Goal: Entertainment & Leisure: Consume media (video, audio)

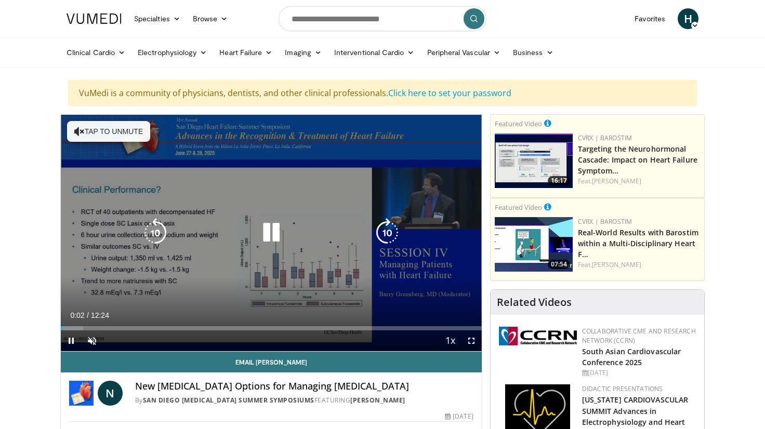
click at [270, 237] on icon "Video Player" at bounding box center [271, 232] width 29 height 29
click at [269, 231] on icon "Video Player" at bounding box center [271, 232] width 29 height 29
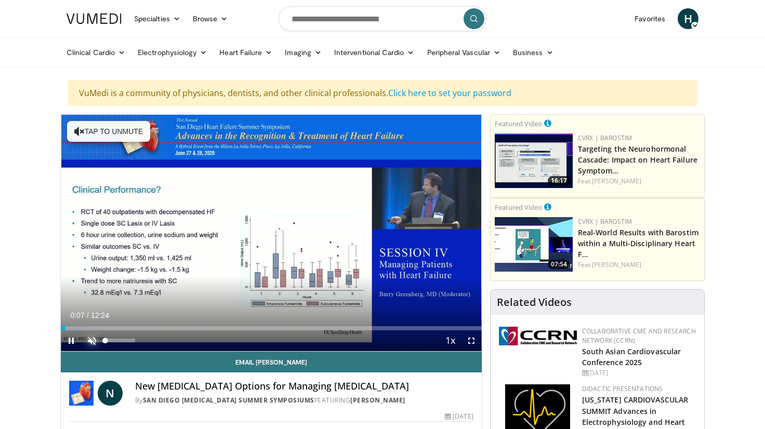
click at [92, 340] on span "Video Player" at bounding box center [92, 341] width 21 height 21
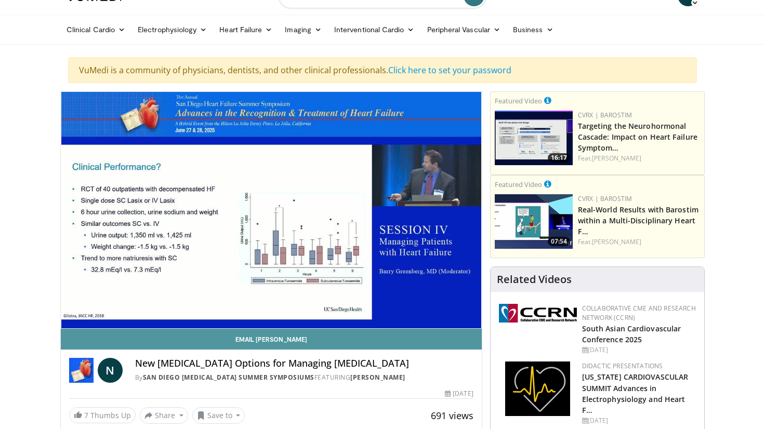
scroll to position [30, 0]
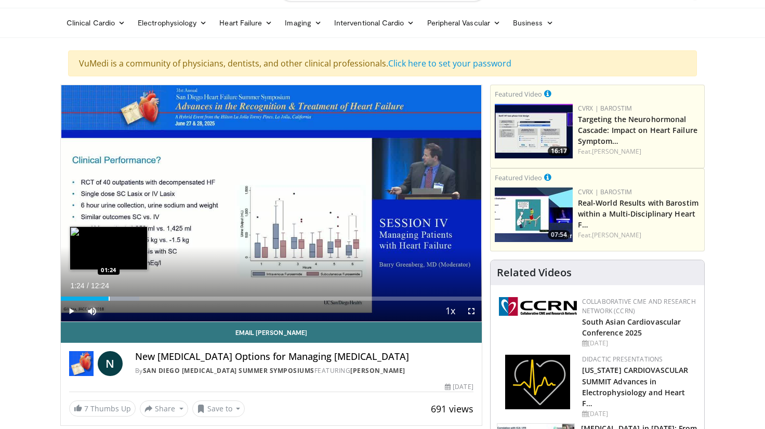
click at [109, 298] on div "Progress Bar" at bounding box center [109, 299] width 1 height 4
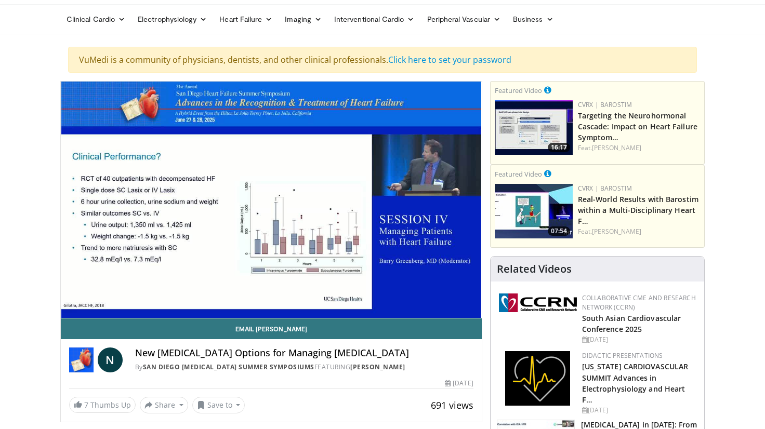
scroll to position [34, 0]
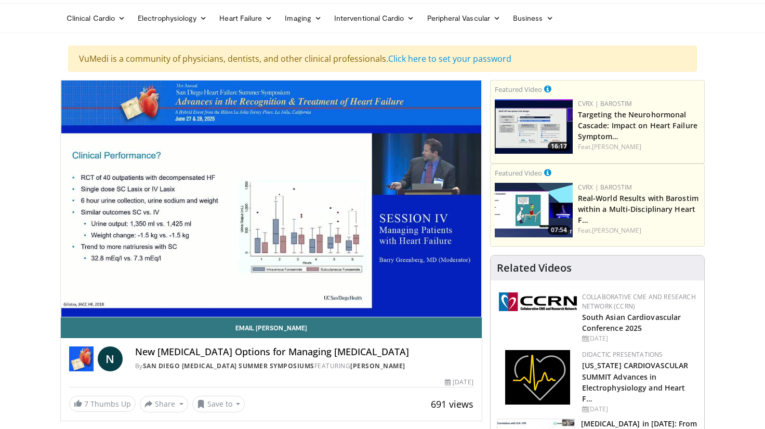
click at [127, 295] on div "10 seconds Tap to unmute" at bounding box center [271, 199] width 421 height 237
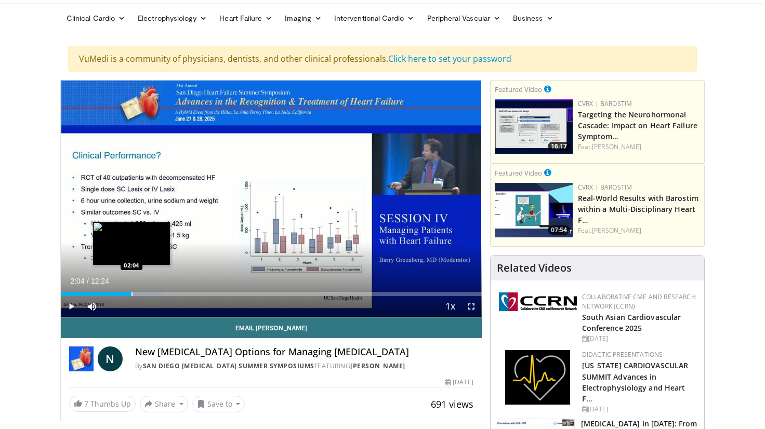
click at [132, 294] on div "Progress Bar" at bounding box center [132, 294] width 1 height 4
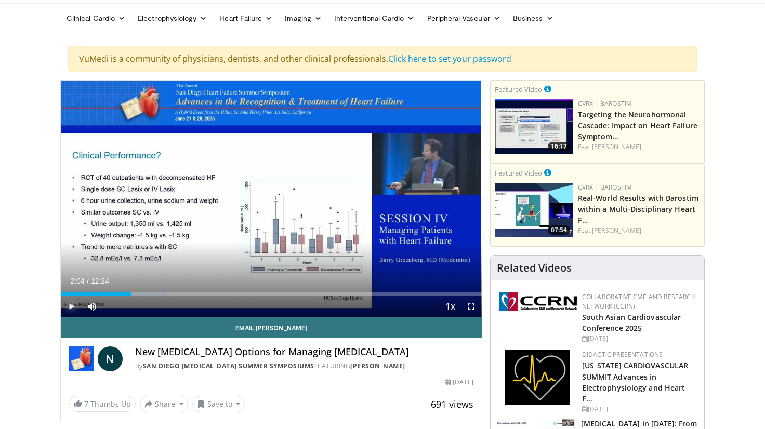
click at [72, 306] on span "Video Player" at bounding box center [71, 306] width 21 height 21
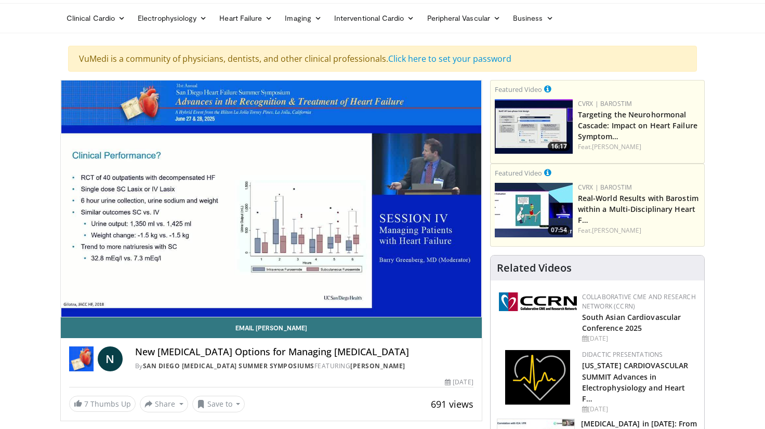
scroll to position [38, 0]
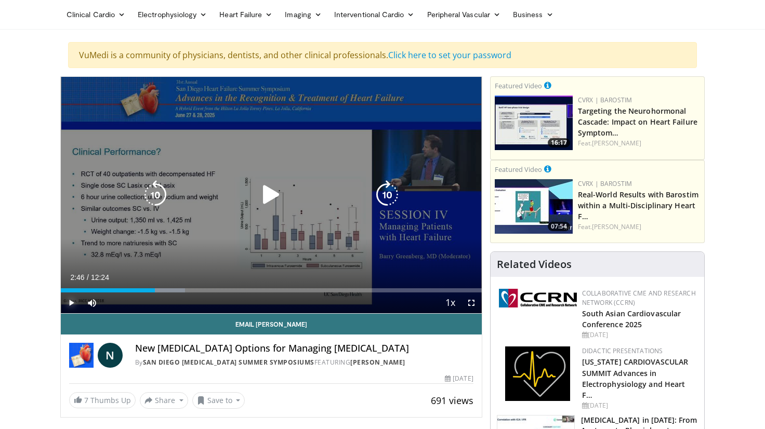
click at [0, 0] on div "Progress Bar" at bounding box center [0, 0] width 0 height 0
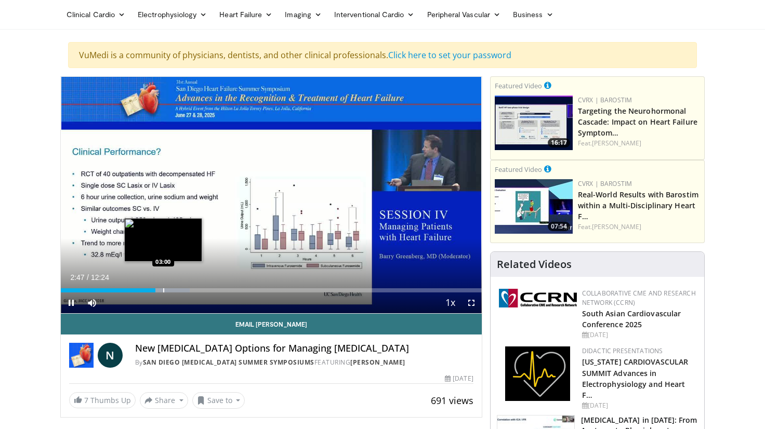
click at [163, 290] on video-js "**********" at bounding box center [271, 195] width 421 height 237
click at [164, 291] on div "Progress Bar" at bounding box center [164, 291] width 1 height 4
click at [173, 292] on div "Progress Bar" at bounding box center [173, 291] width 1 height 4
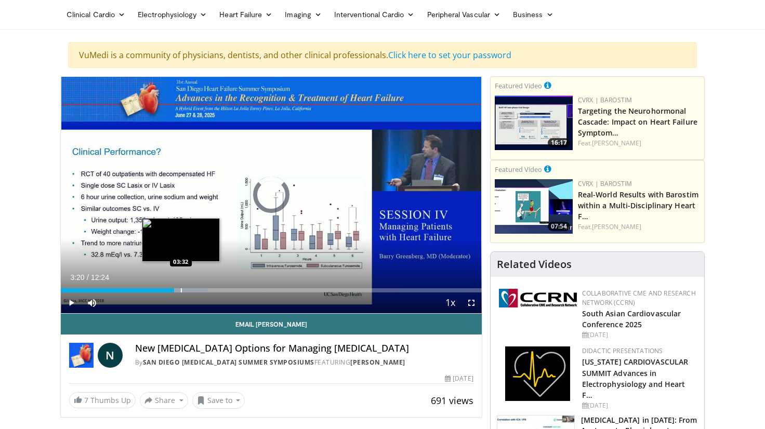
click at [181, 289] on div "Progress Bar" at bounding box center [181, 291] width 1 height 4
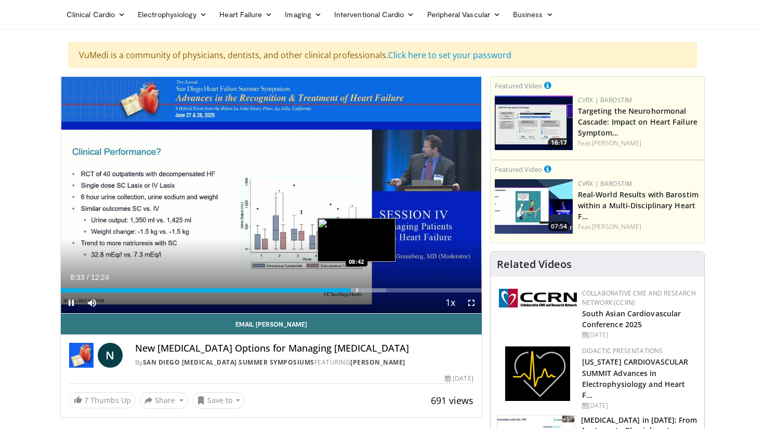
click at [357, 289] on div "Progress Bar" at bounding box center [357, 291] width 1 height 4
click at [362, 289] on video-js "**********" at bounding box center [271, 195] width 421 height 237
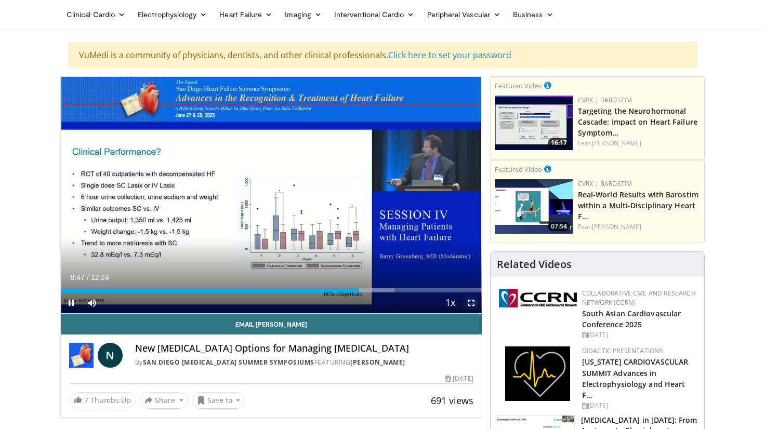
click at [471, 302] on span "Video Player" at bounding box center [471, 303] width 21 height 21
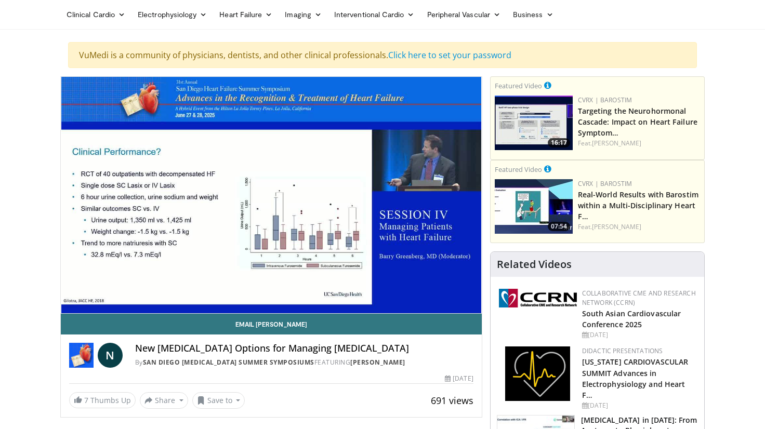
click at [461, 290] on div "10 seconds Tap to unmute" at bounding box center [271, 195] width 421 height 237
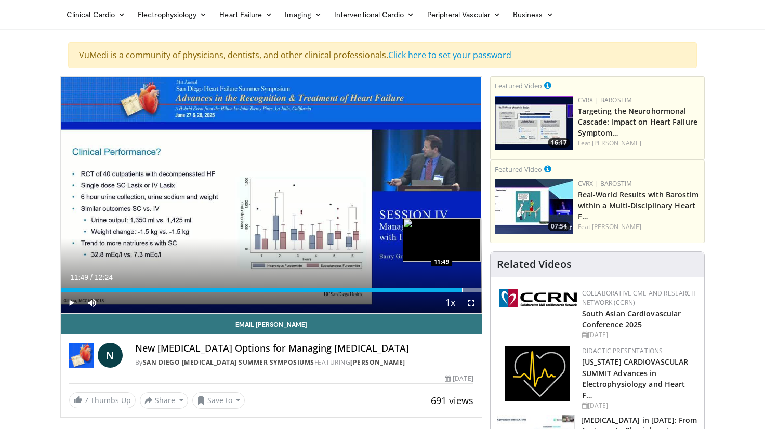
click at [462, 290] on div "Progress Bar" at bounding box center [462, 291] width 1 height 4
click at [468, 291] on div "Progress Bar" at bounding box center [468, 291] width 1 height 4
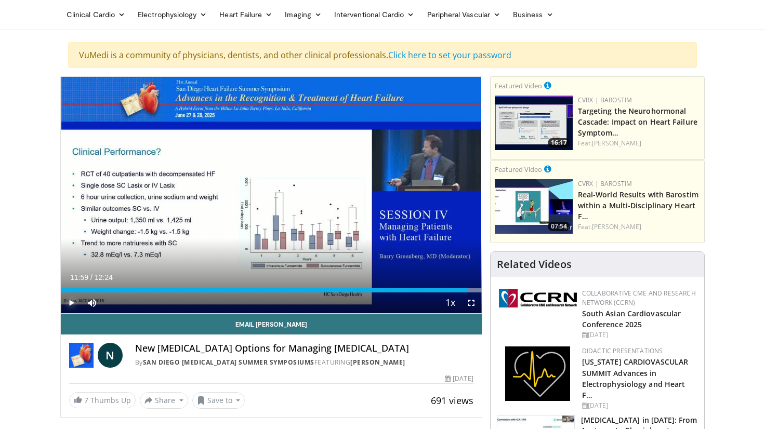
click at [72, 303] on span "Video Player" at bounding box center [71, 303] width 21 height 21
